Goal: Information Seeking & Learning: Check status

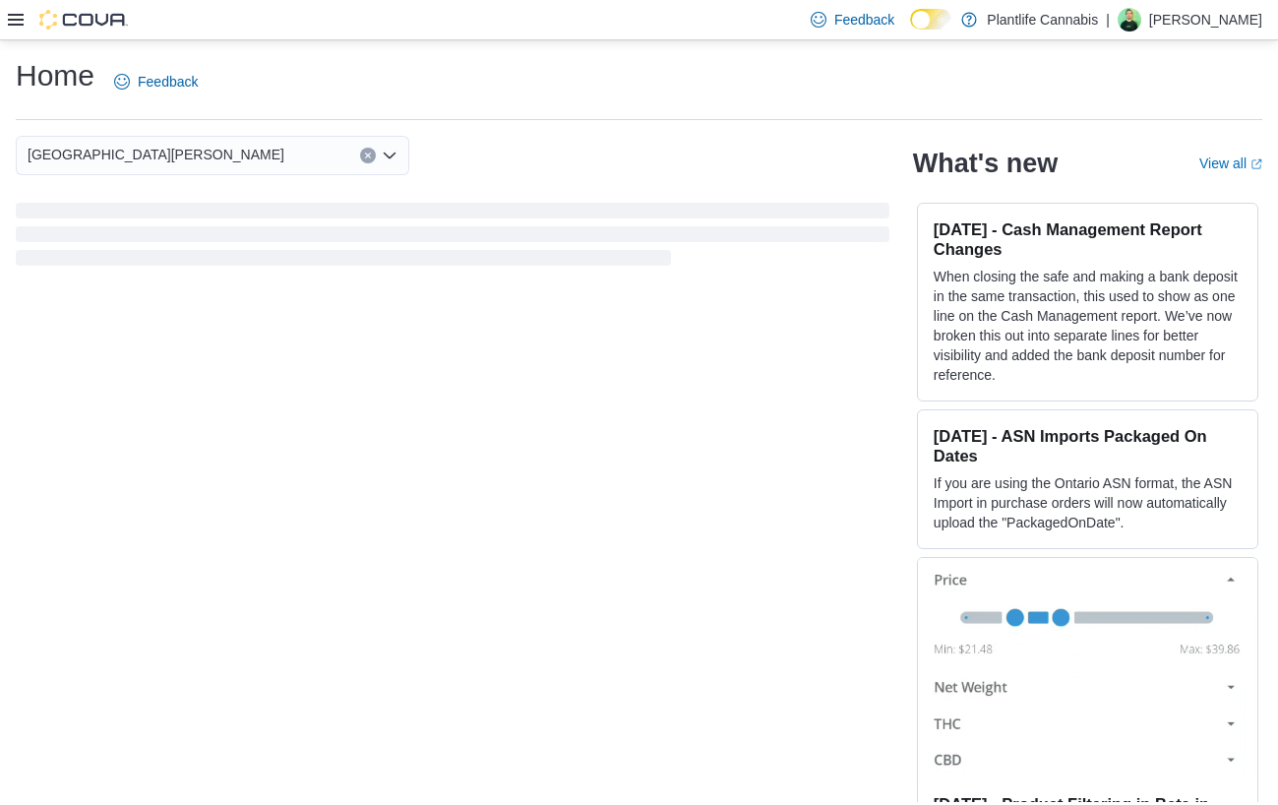
click at [15, 21] on icon at bounding box center [16, 20] width 16 height 16
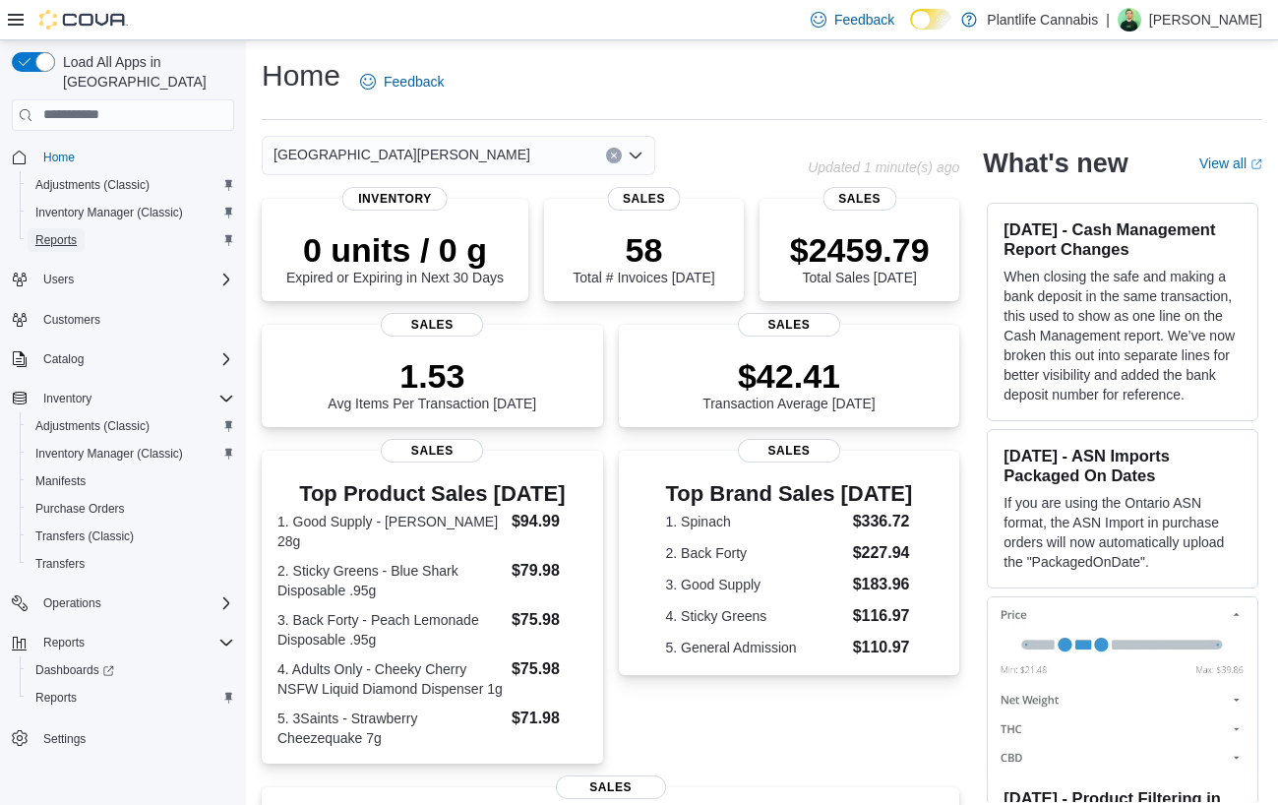
click at [54, 232] on span "Reports" at bounding box center [55, 240] width 41 height 16
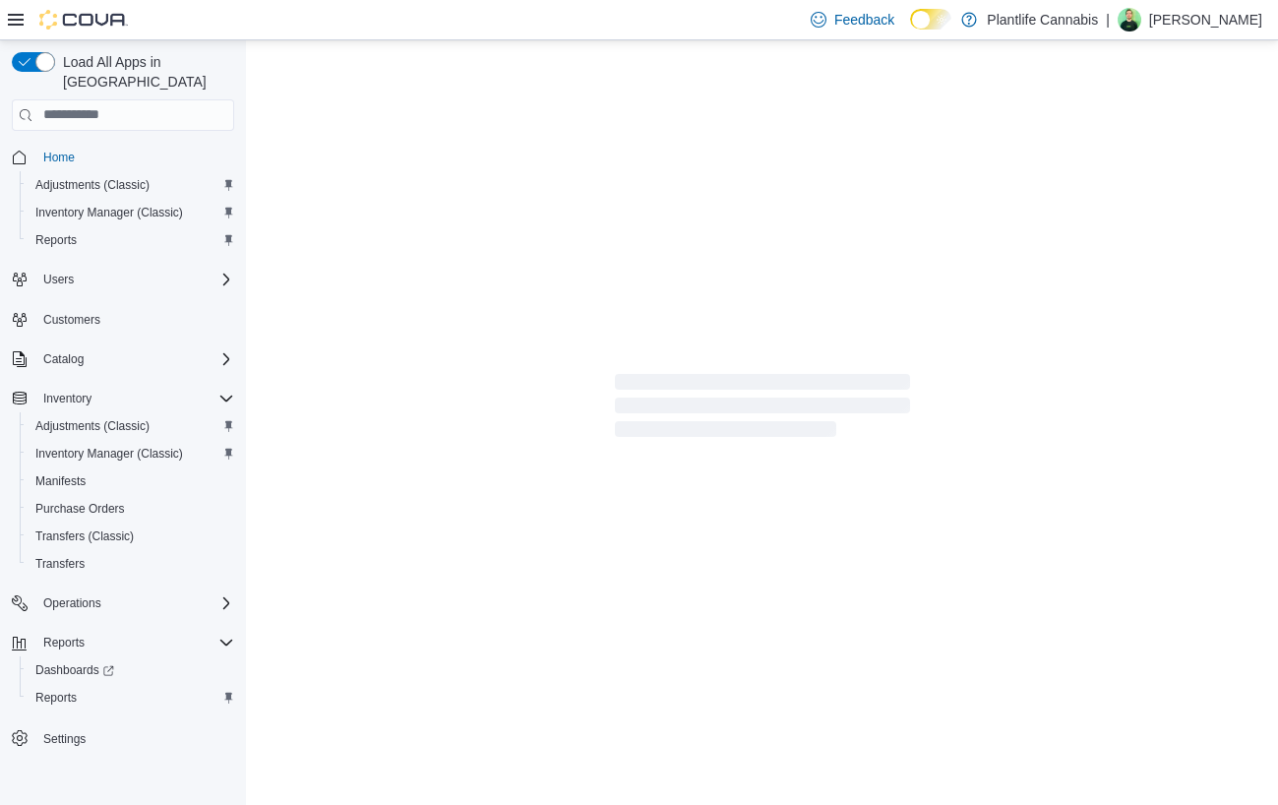
click at [12, 21] on icon at bounding box center [16, 20] width 16 height 16
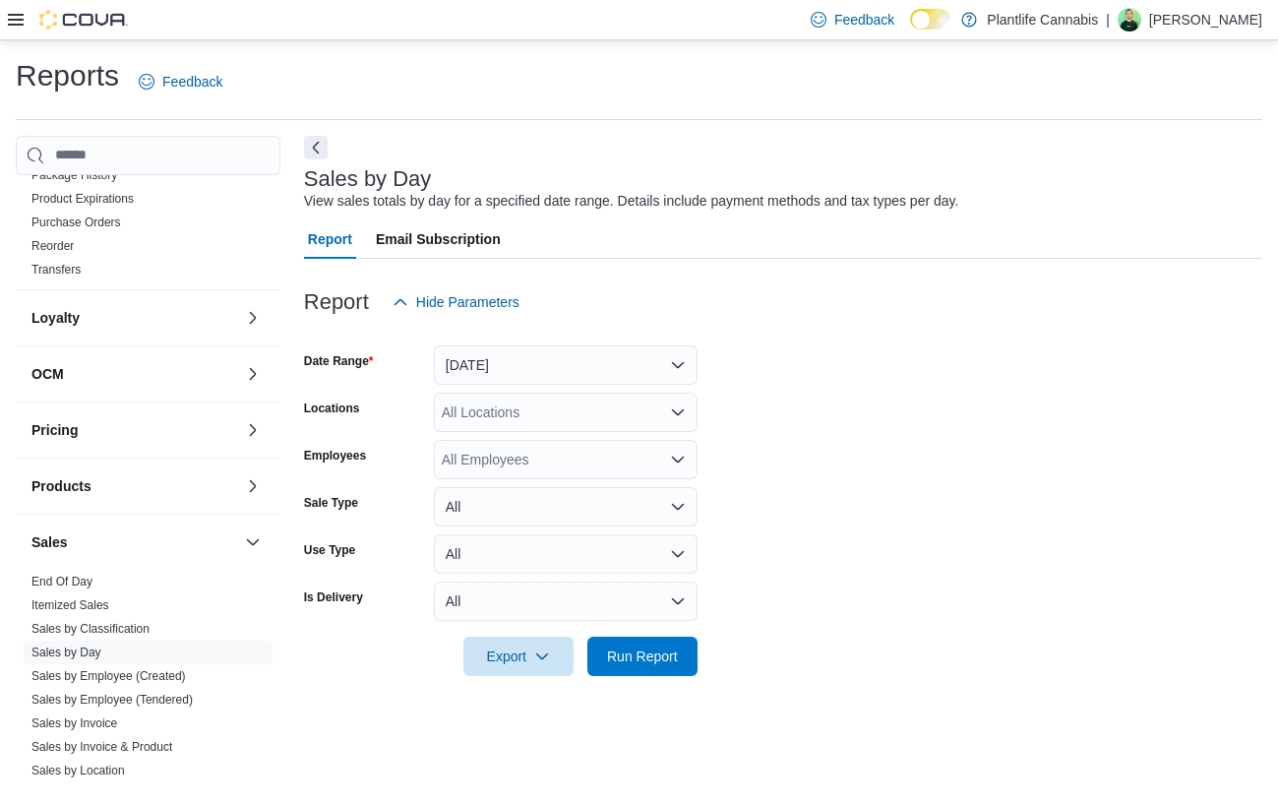
scroll to position [582, 0]
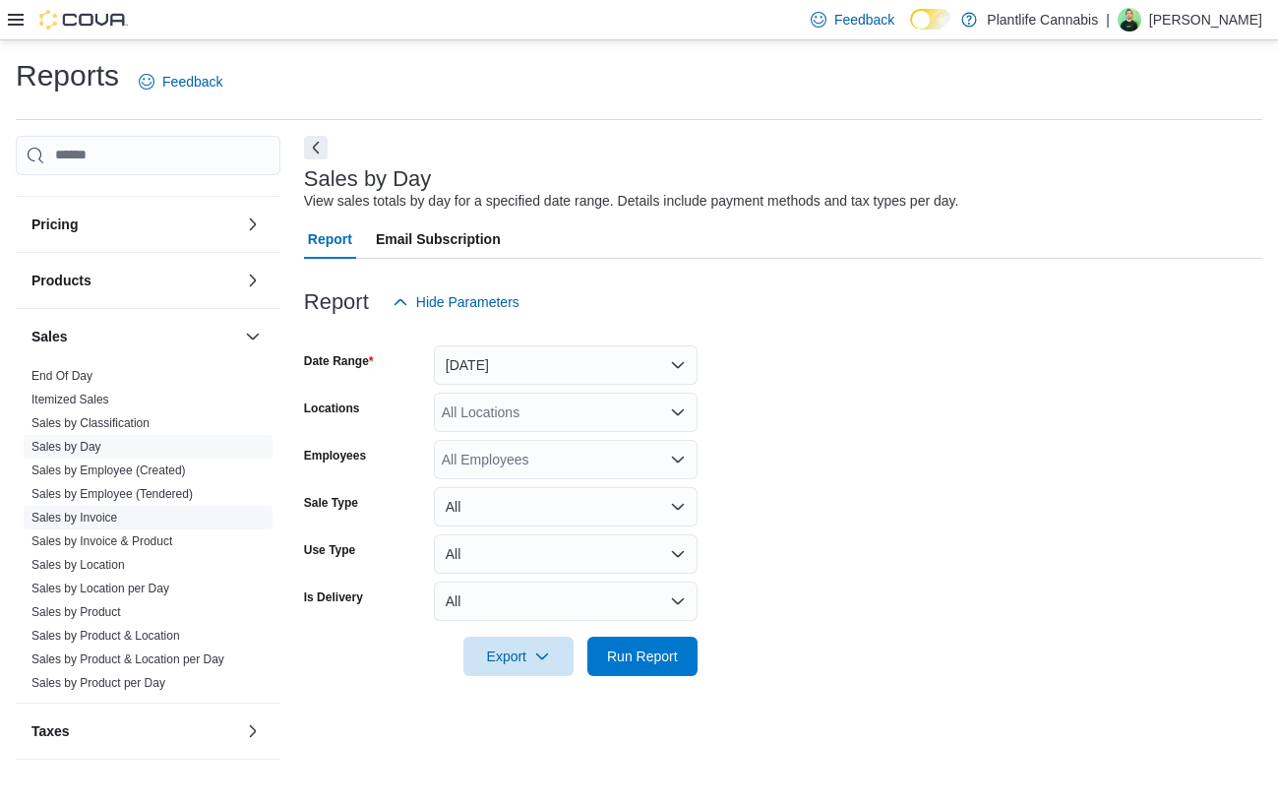
click at [109, 518] on link "Sales by Invoice" at bounding box center [74, 518] width 86 height 14
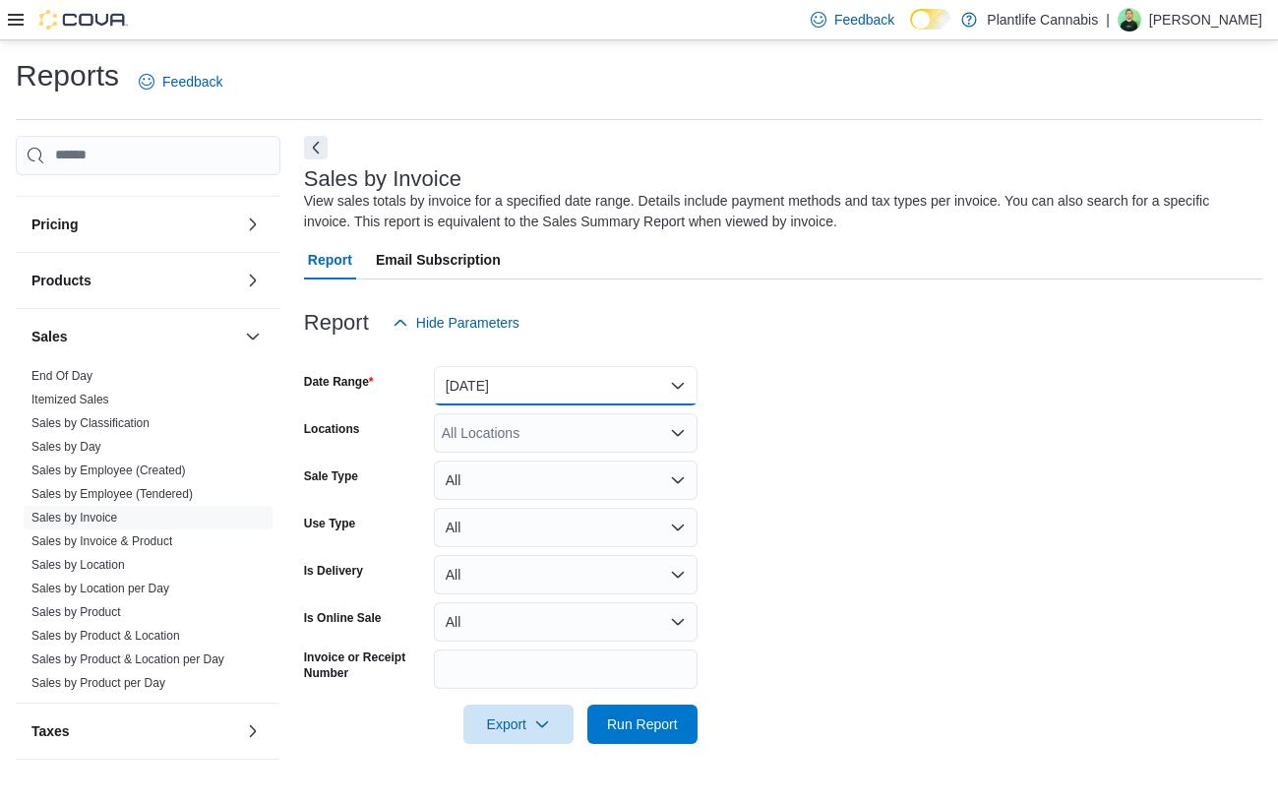
click at [508, 382] on button "[DATE]" at bounding box center [566, 385] width 264 height 39
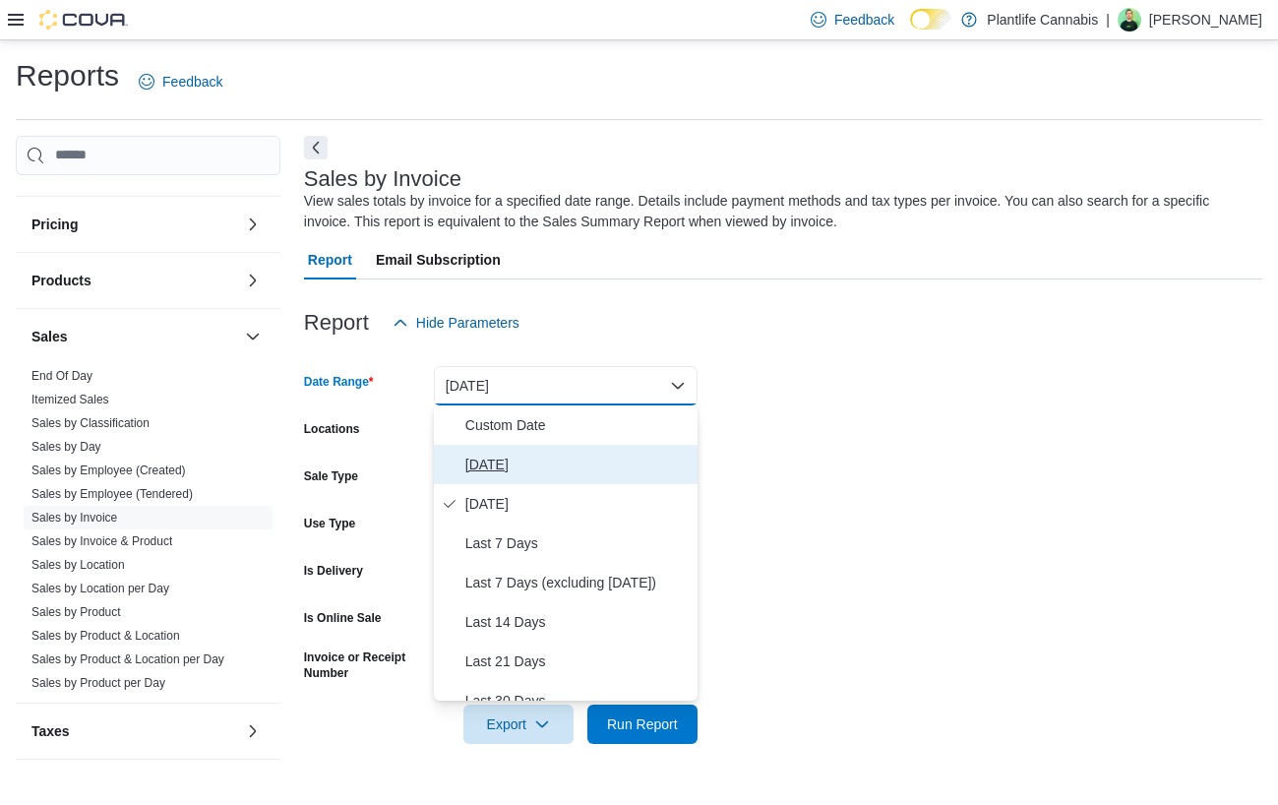
click at [497, 453] on span "[DATE]" at bounding box center [577, 465] width 224 height 24
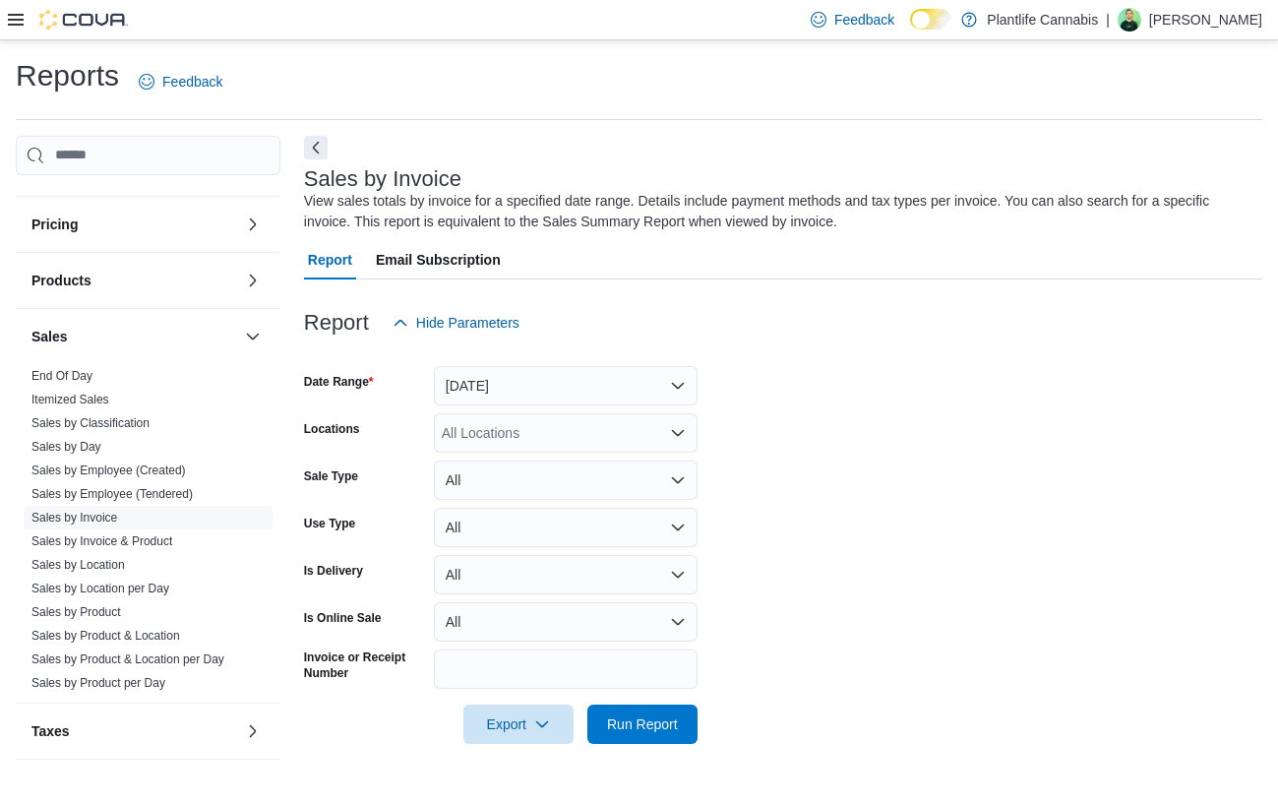
click at [503, 421] on div "All Locations" at bounding box center [566, 432] width 264 height 39
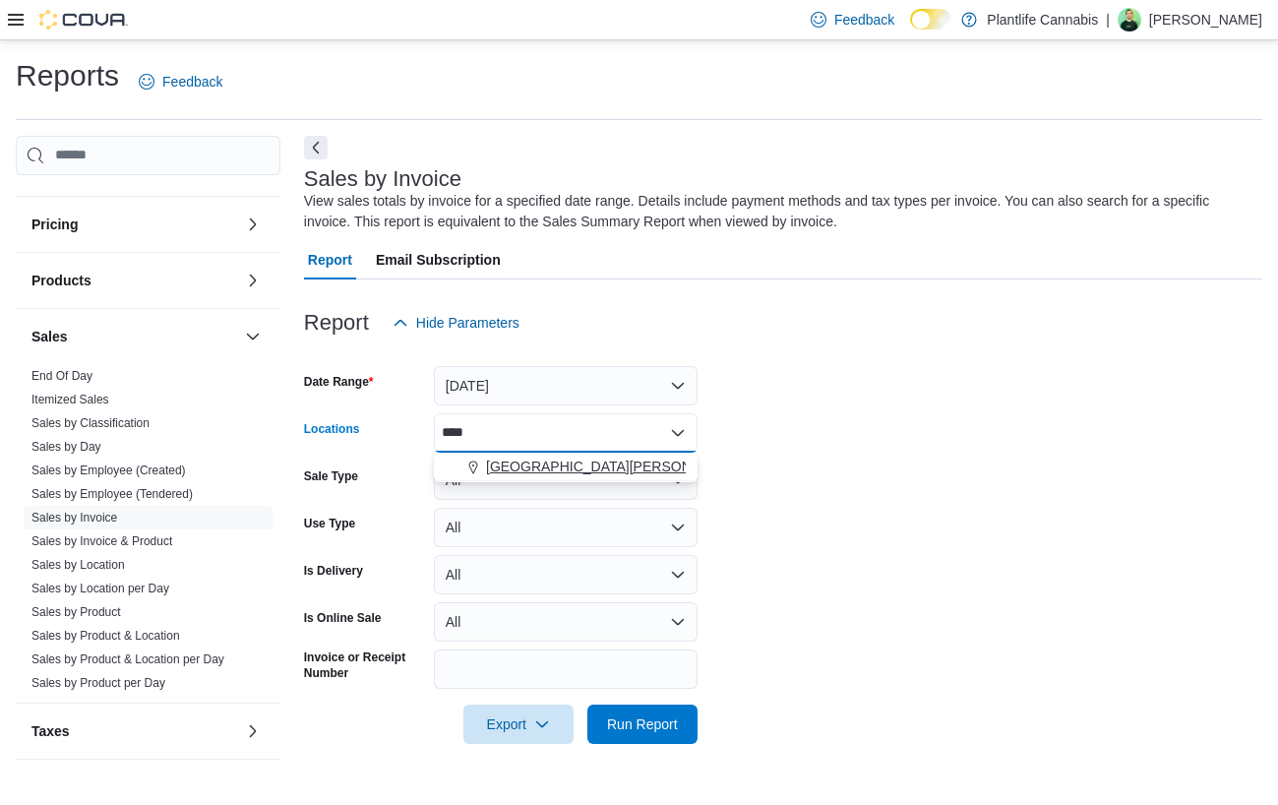
type input "****"
click at [515, 460] on span "[GEOGRAPHIC_DATA][PERSON_NAME]" at bounding box center [614, 467] width 257 height 20
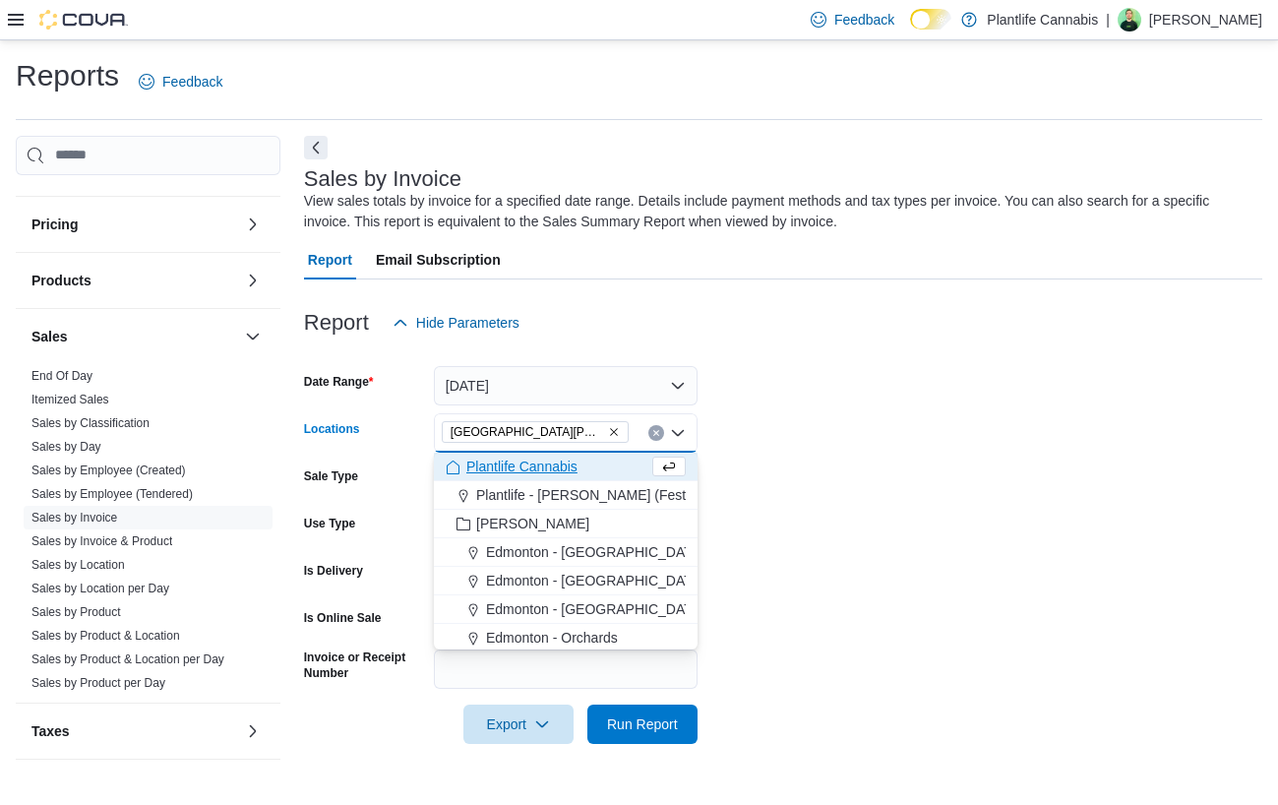
drag, startPoint x: 1069, startPoint y: 521, endPoint x: 905, endPoint y: 660, distance: 214.3
click at [1065, 524] on form "Date Range [DATE] Locations [GEOGRAPHIC_DATA][PERSON_NAME][GEOGRAPHIC_DATA] Com…" at bounding box center [783, 542] width 958 height 401
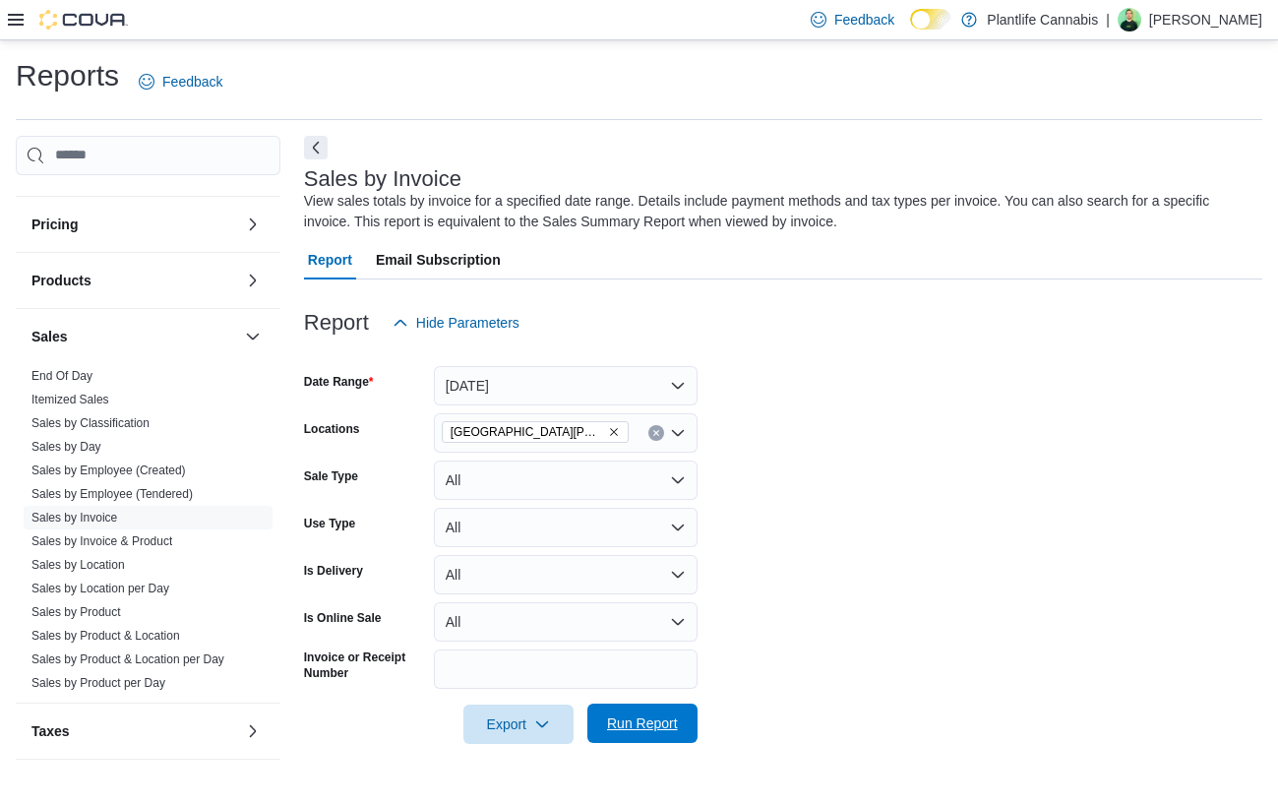
click at [653, 722] on span "Run Report" at bounding box center [642, 723] width 71 height 20
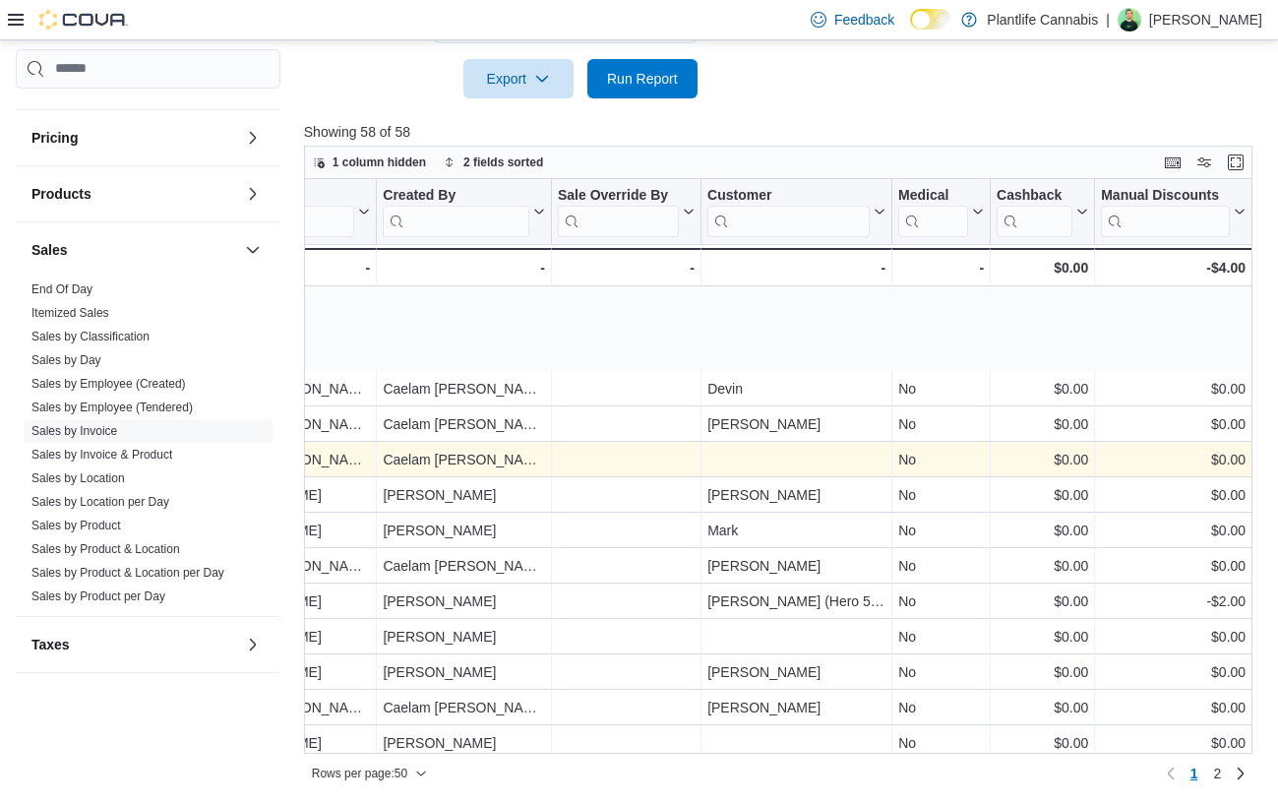
scroll to position [608, 2576]
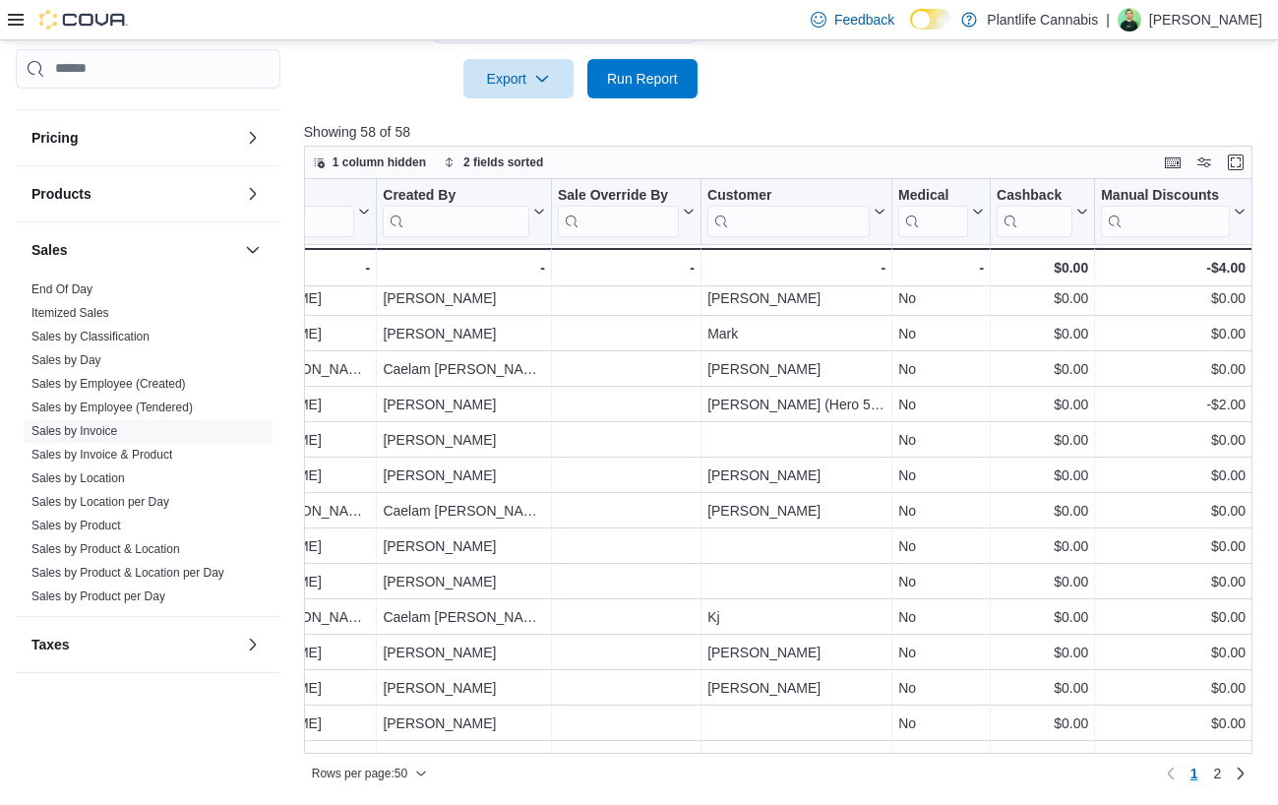
click at [739, 222] on input "search" at bounding box center [788, 220] width 162 height 31
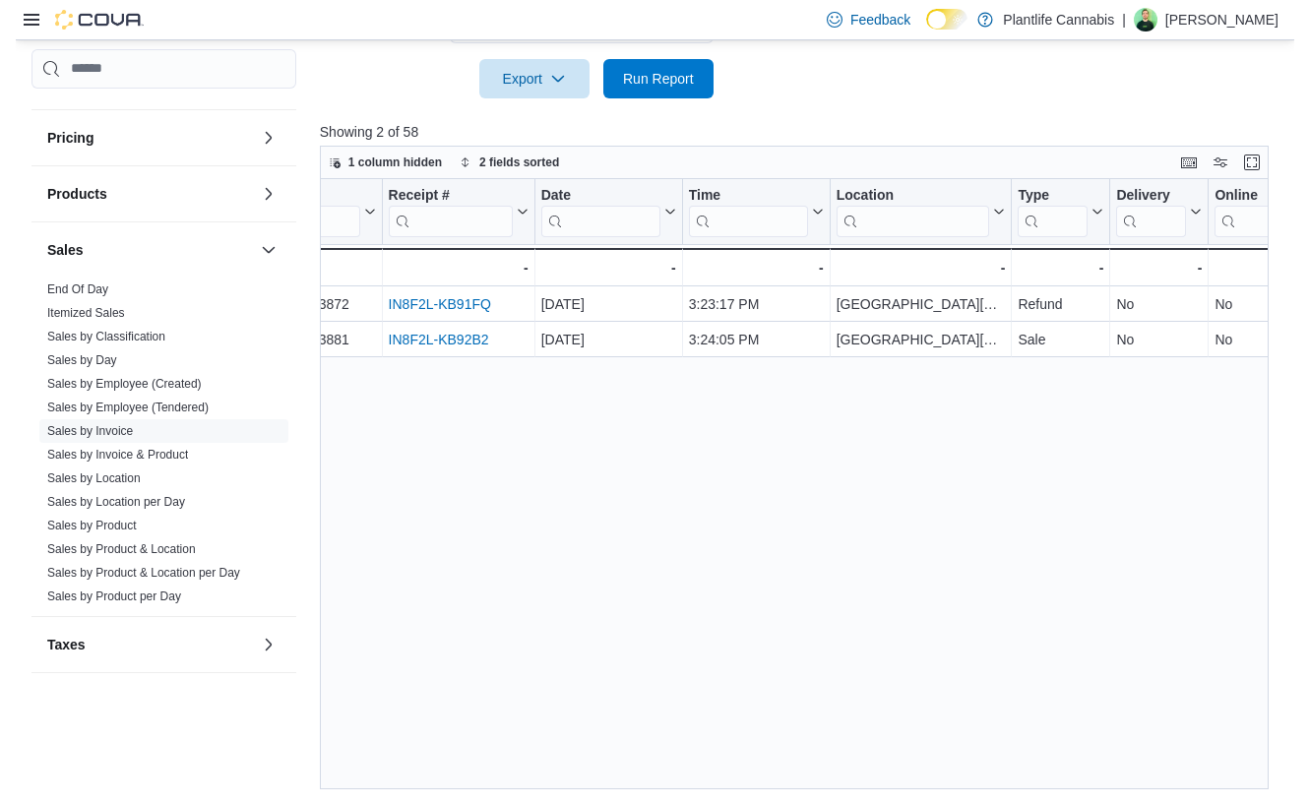
scroll to position [0, 0]
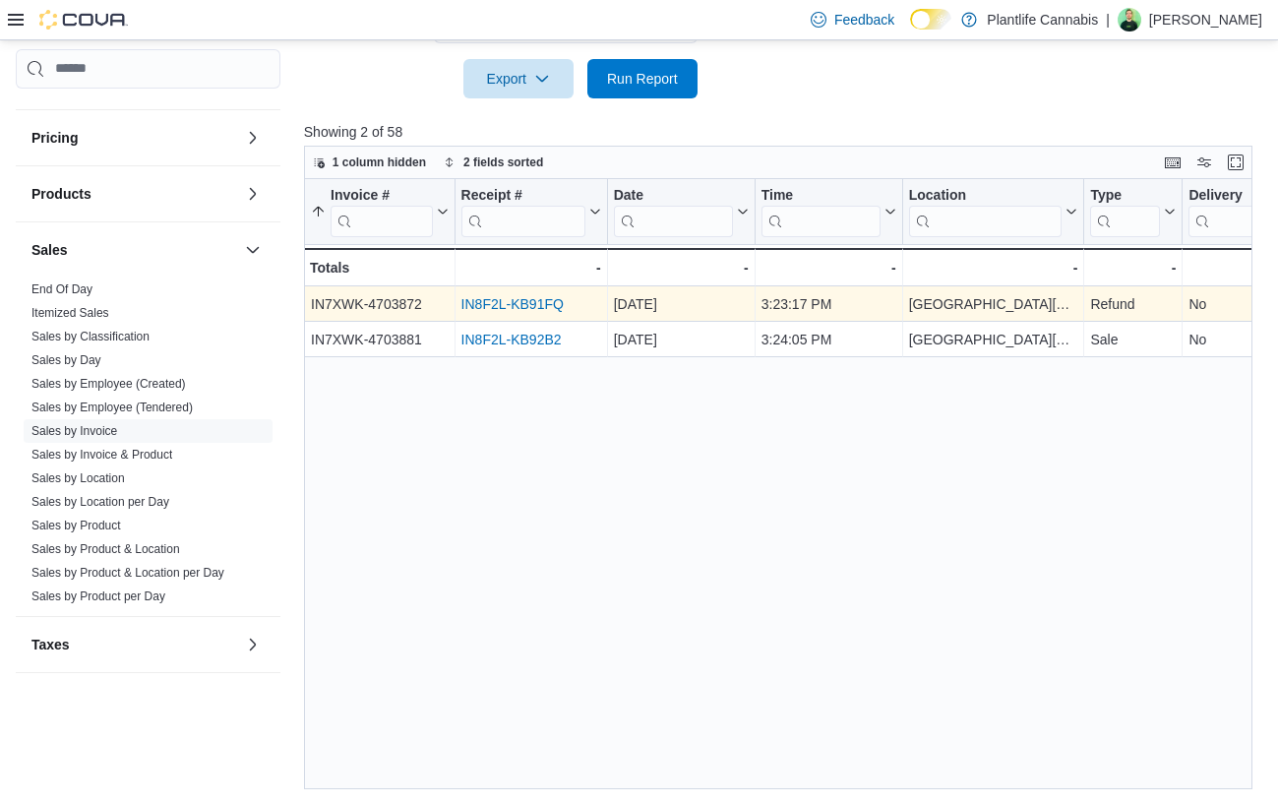
type input "****"
click at [512, 301] on link "IN8F2L-KB91FQ" at bounding box center [511, 304] width 102 height 16
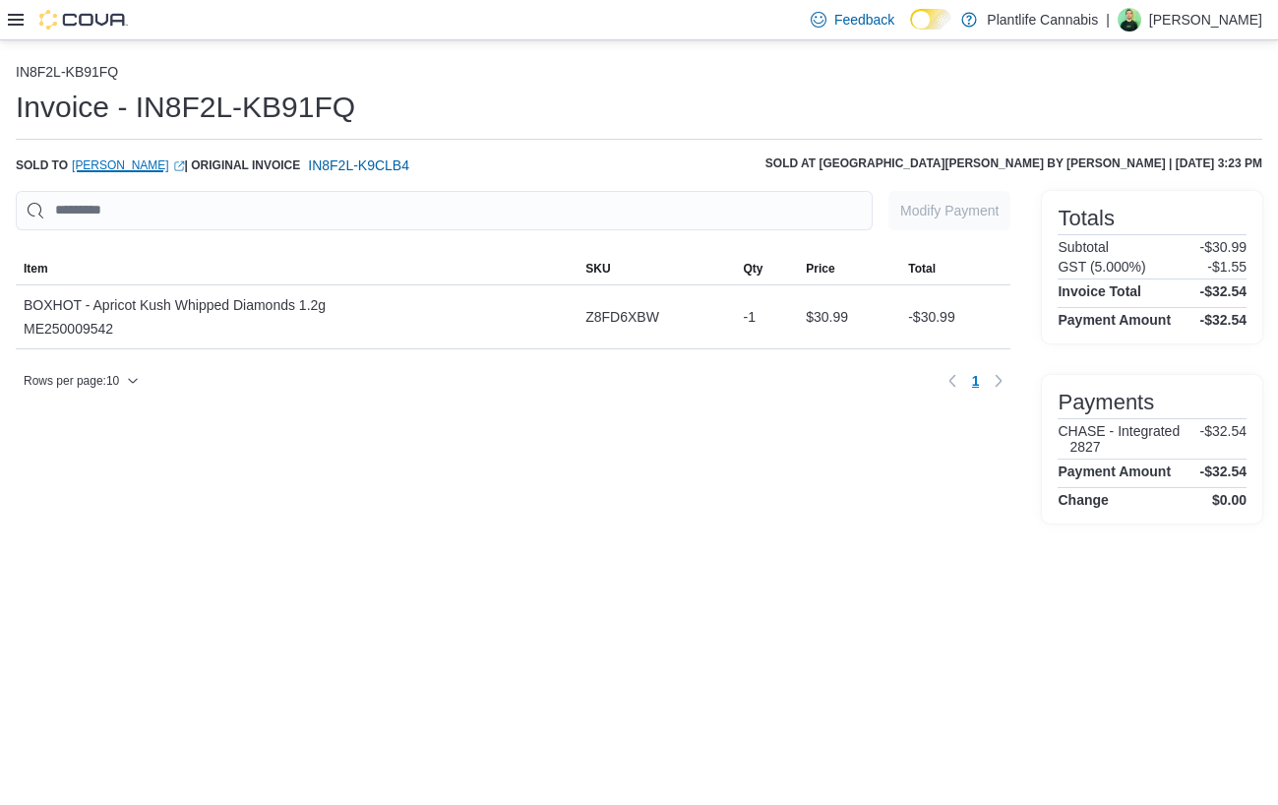
click at [88, 162] on link "Ryan (opens in a new tab or window)" at bounding box center [128, 165] width 113 height 16
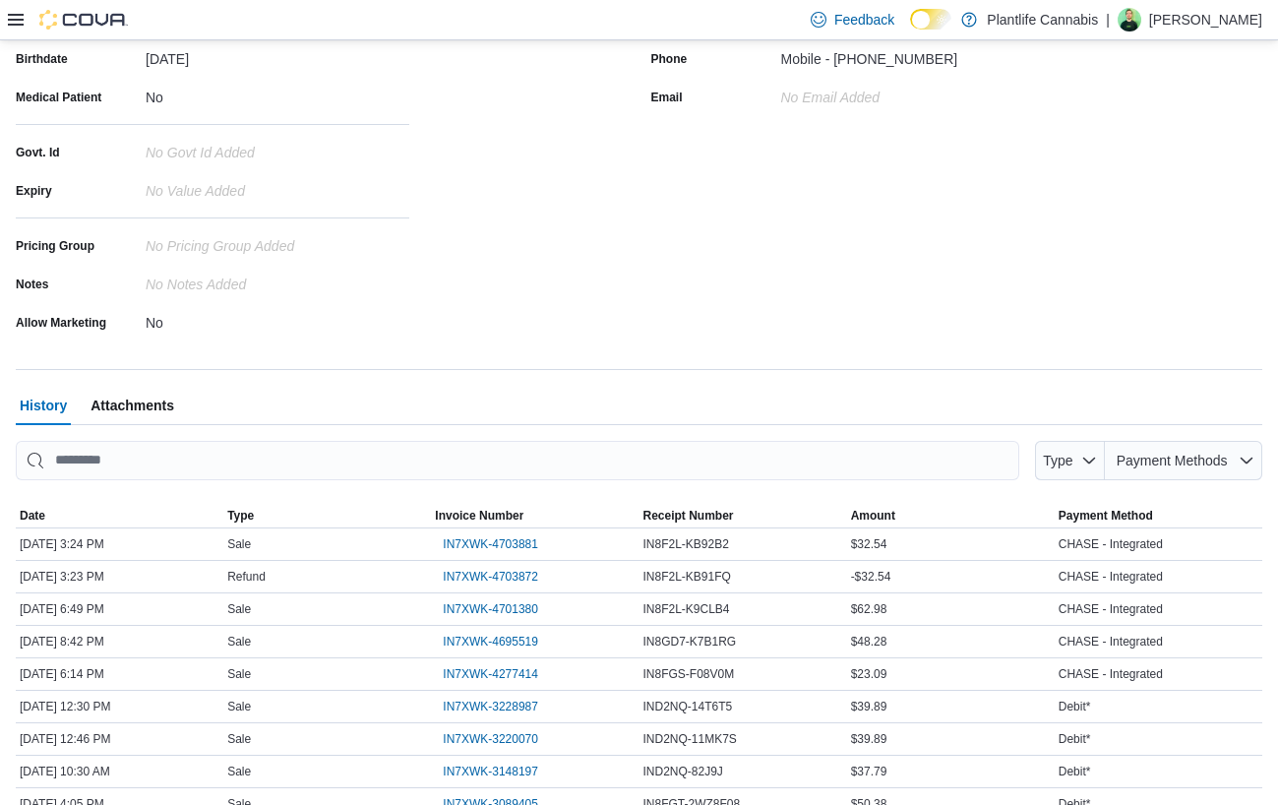
scroll to position [426, 0]
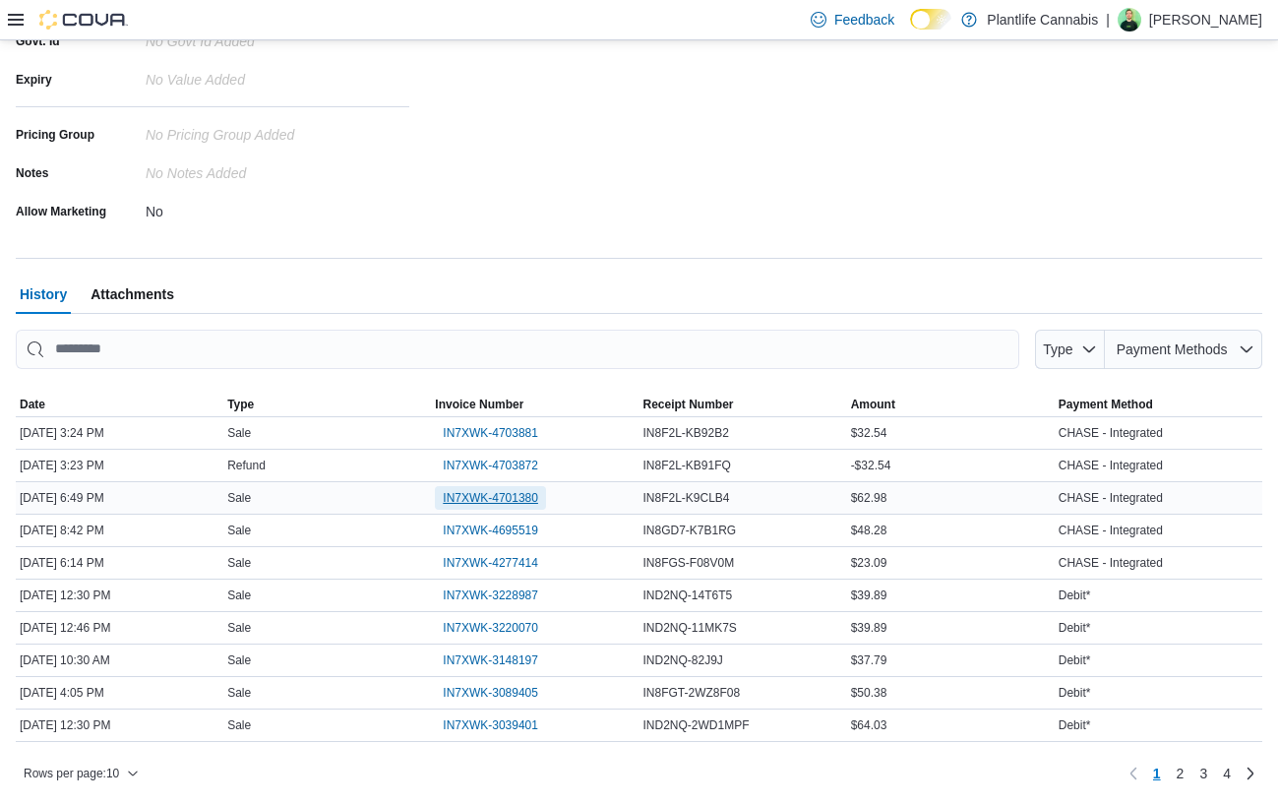
click at [486, 500] on span "IN7XWK-4701380" at bounding box center [490, 498] width 95 height 16
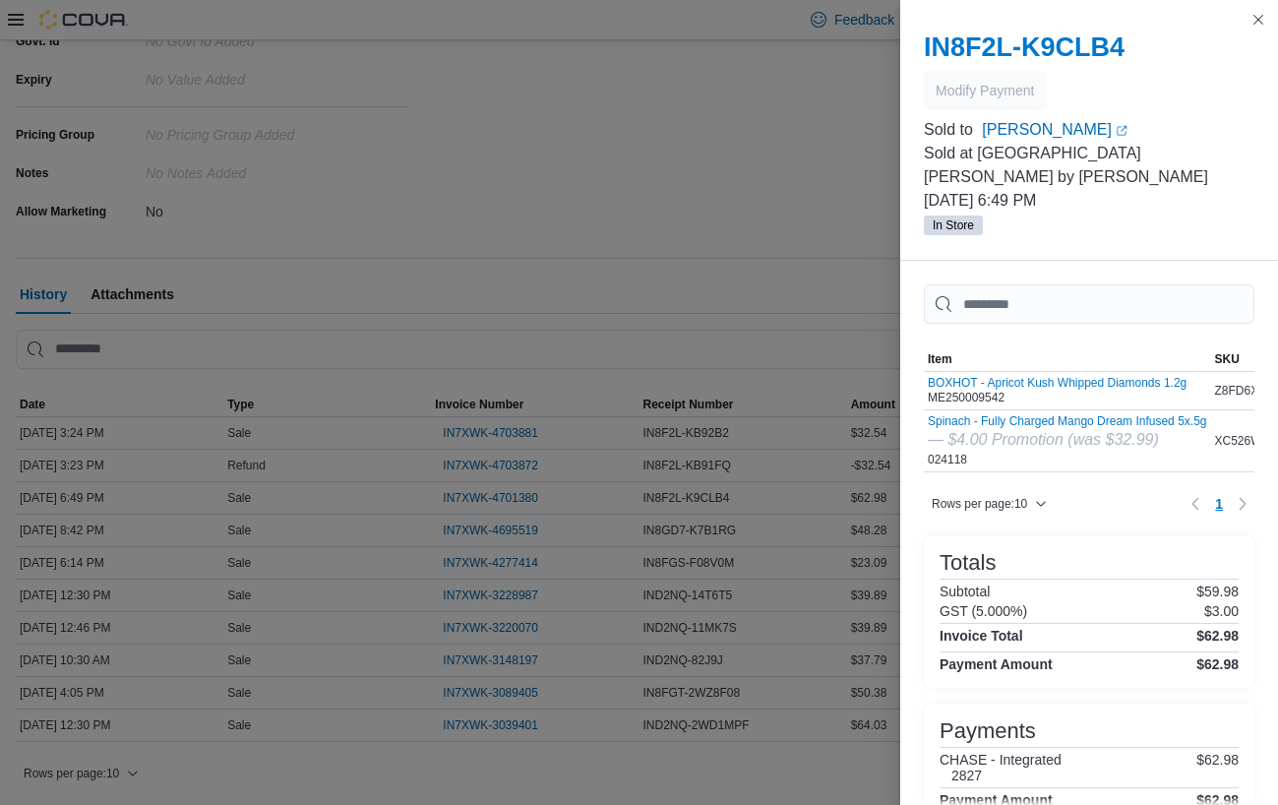
scroll to position [425, 0]
click at [1062, 51] on h2 "IN8F2L-K9CLB4" at bounding box center [1089, 46] width 331 height 31
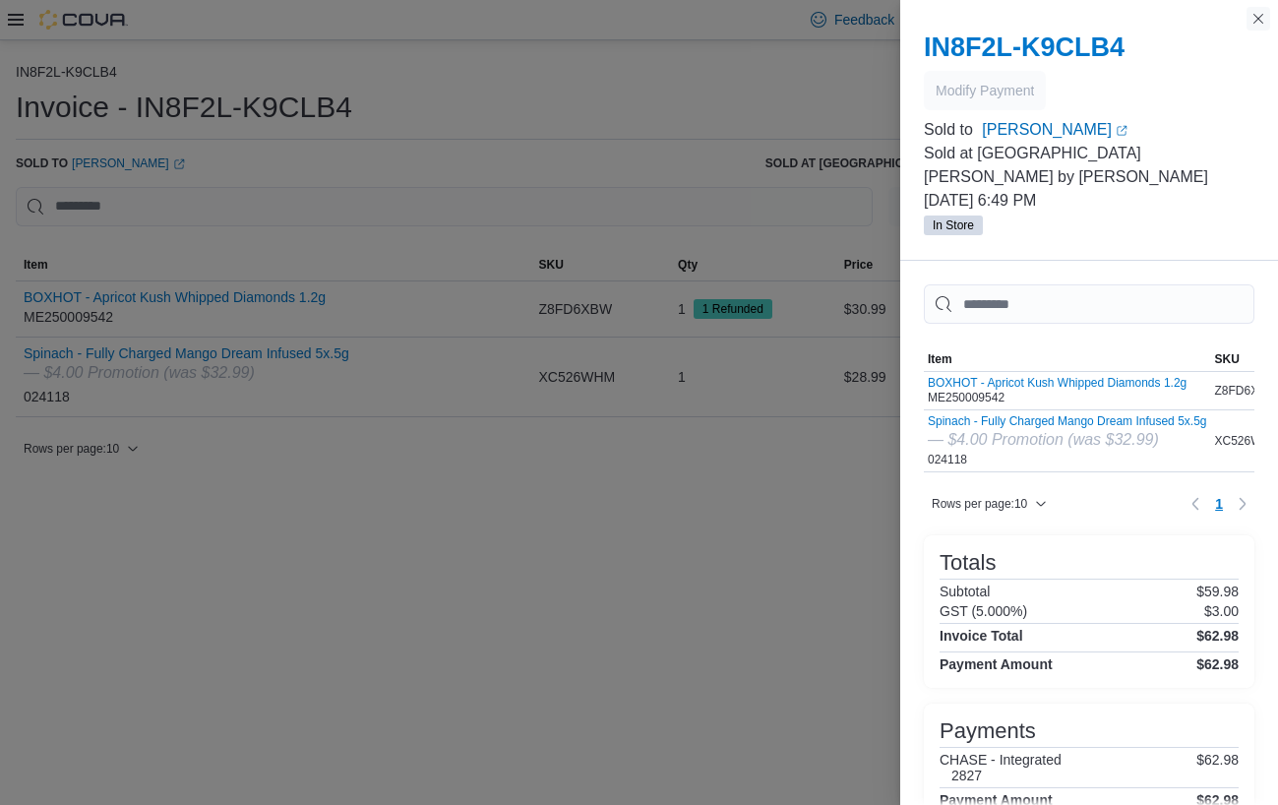
click at [1259, 21] on button "Close this dialog" at bounding box center [1259, 19] width 24 height 24
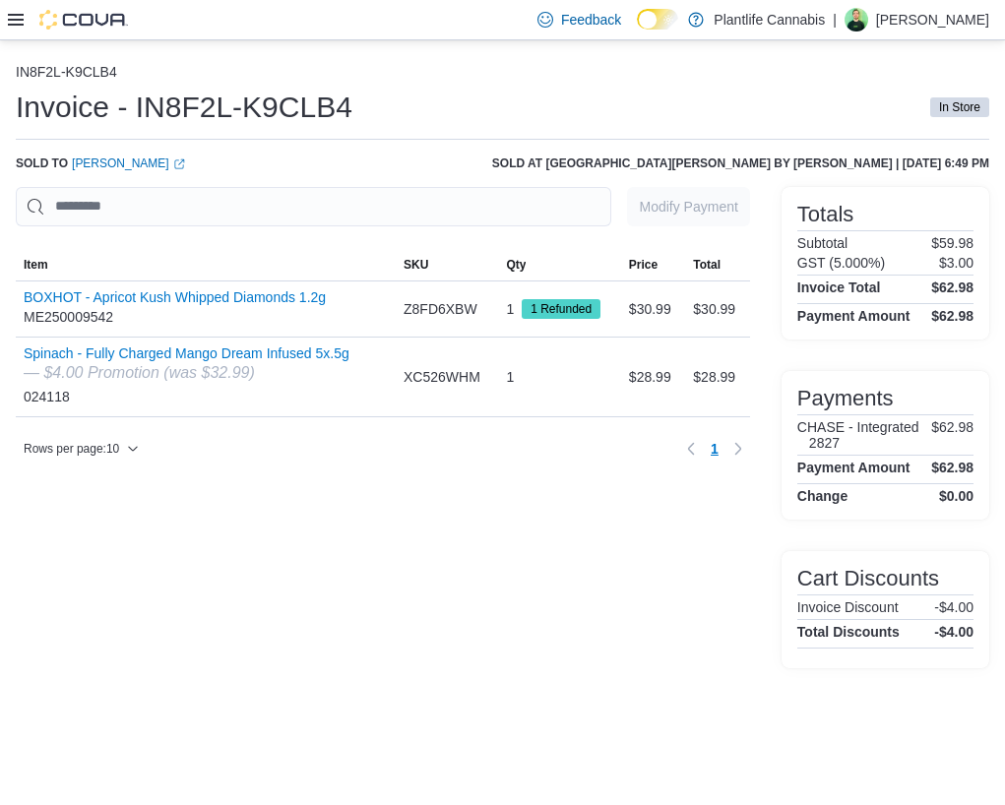
click at [227, 644] on div "Modify Payment Sorting MemoryTable from EuiInMemoryTable; Page 1 of 1. Item SKU…" at bounding box center [383, 427] width 734 height 481
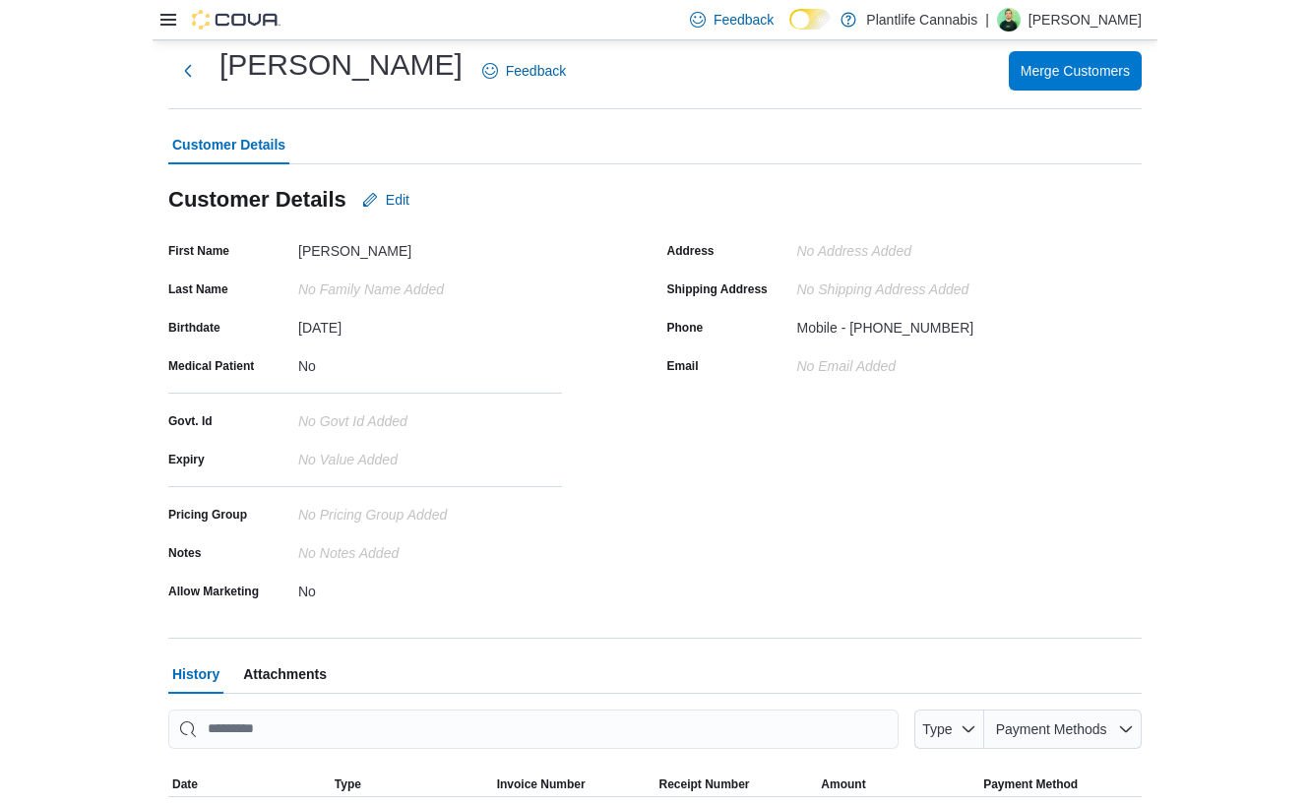
scroll to position [48, 0]
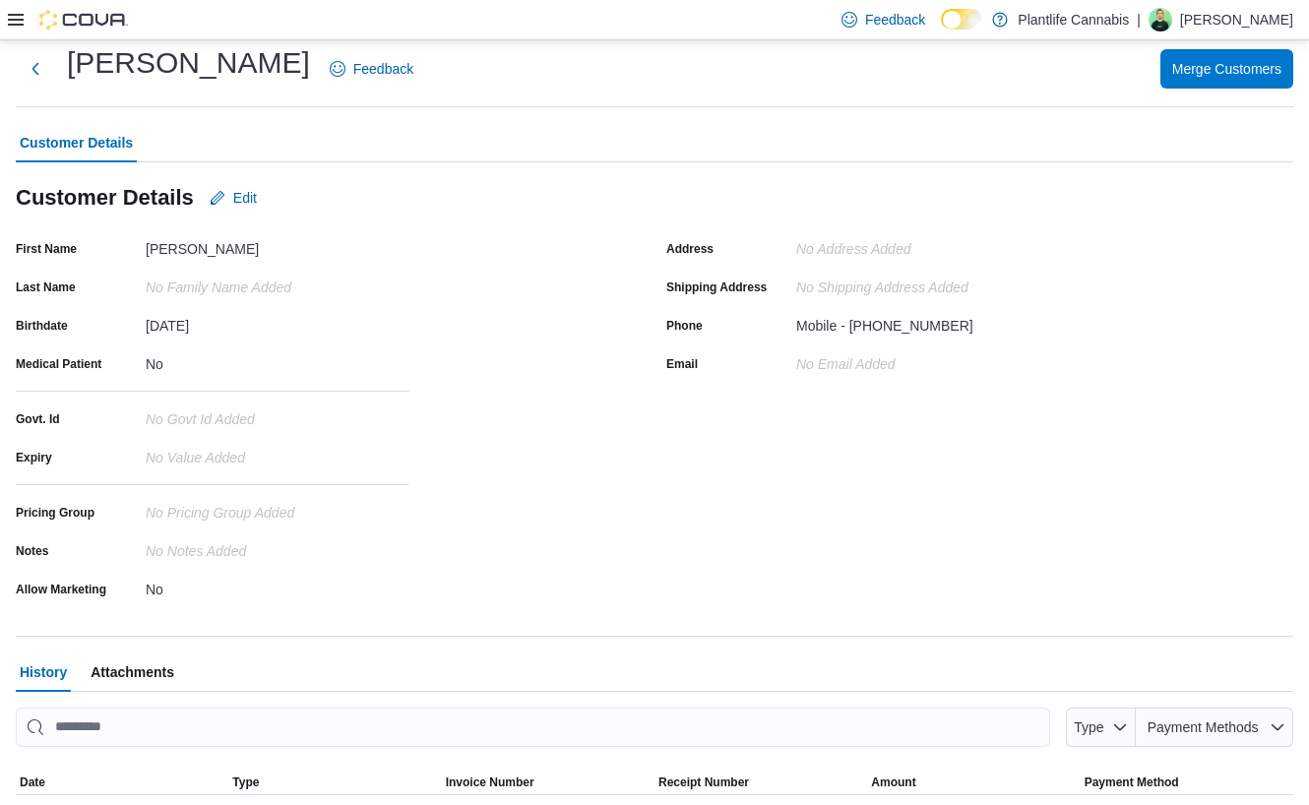
click at [762, 126] on div "Customer Details" at bounding box center [654, 142] width 1277 height 39
click at [37, 63] on button "Next" at bounding box center [35, 67] width 39 height 39
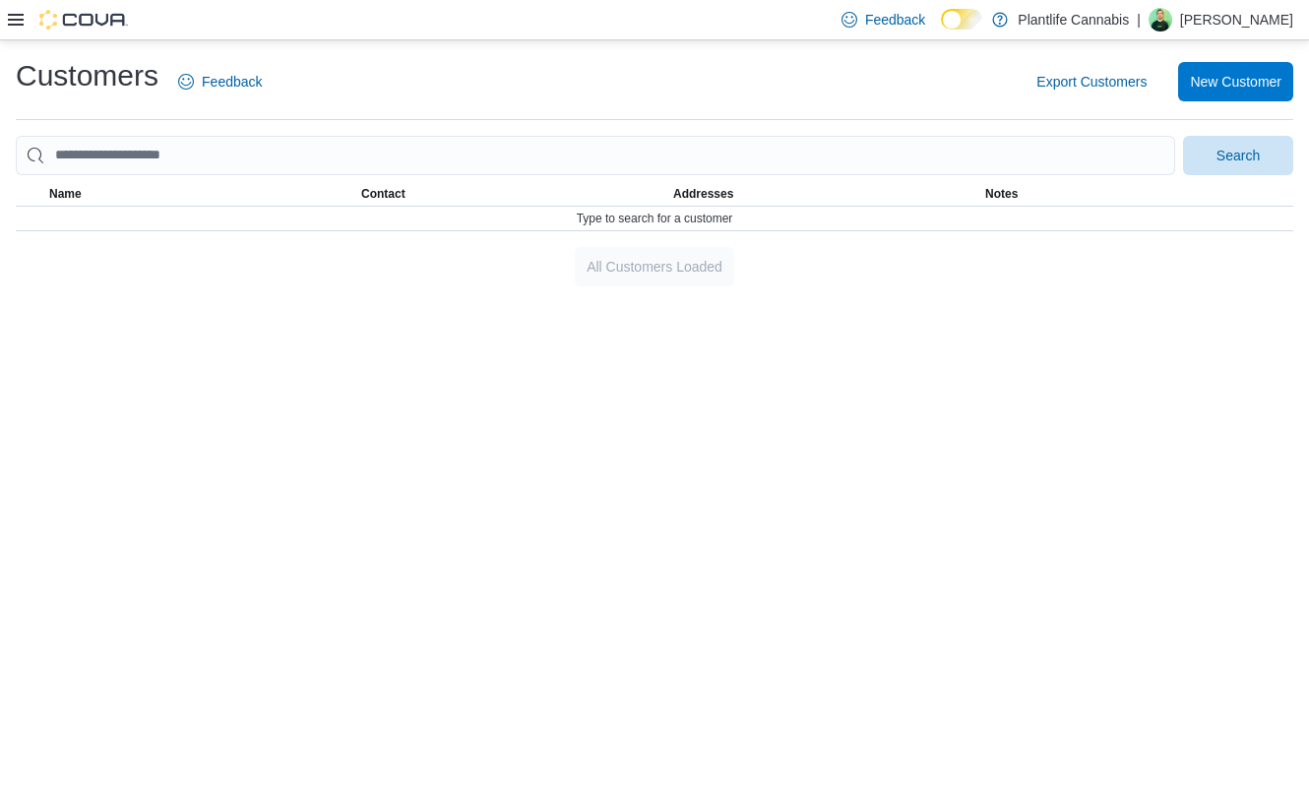
click at [15, 20] on icon at bounding box center [16, 20] width 16 height 12
